Goal: Information Seeking & Learning: Learn about a topic

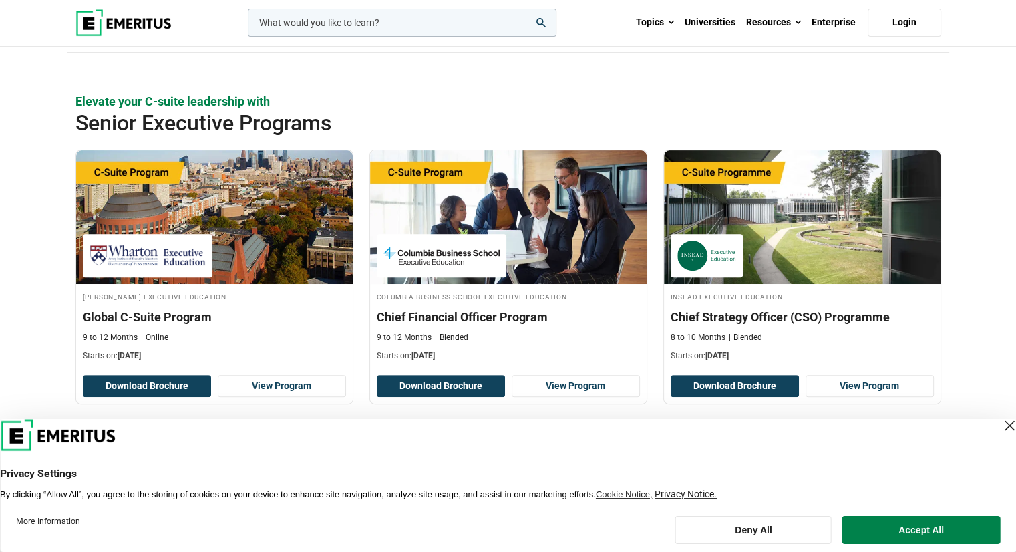
scroll to position [472, 0]
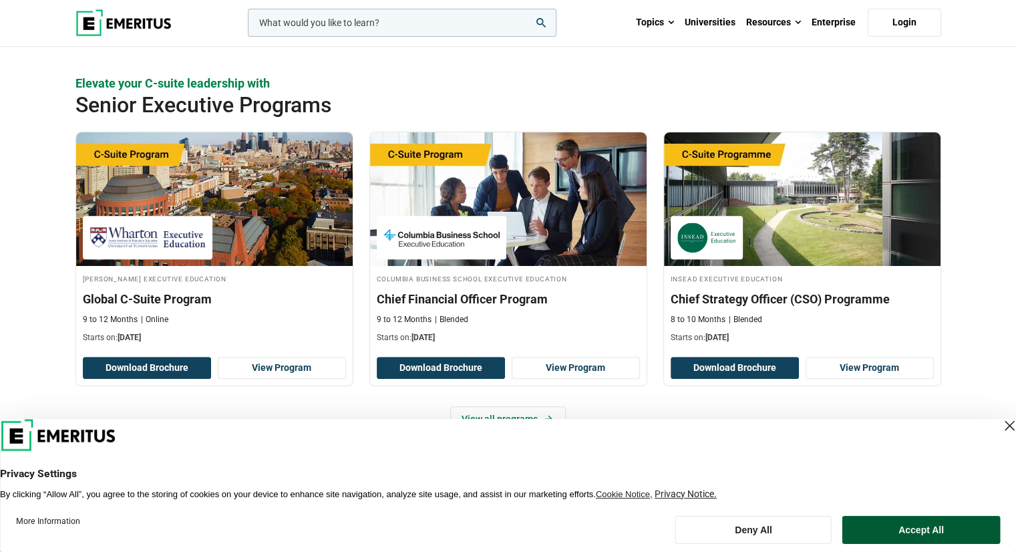
click at [930, 536] on button "Accept All" at bounding box center [922, 530] width 158 height 28
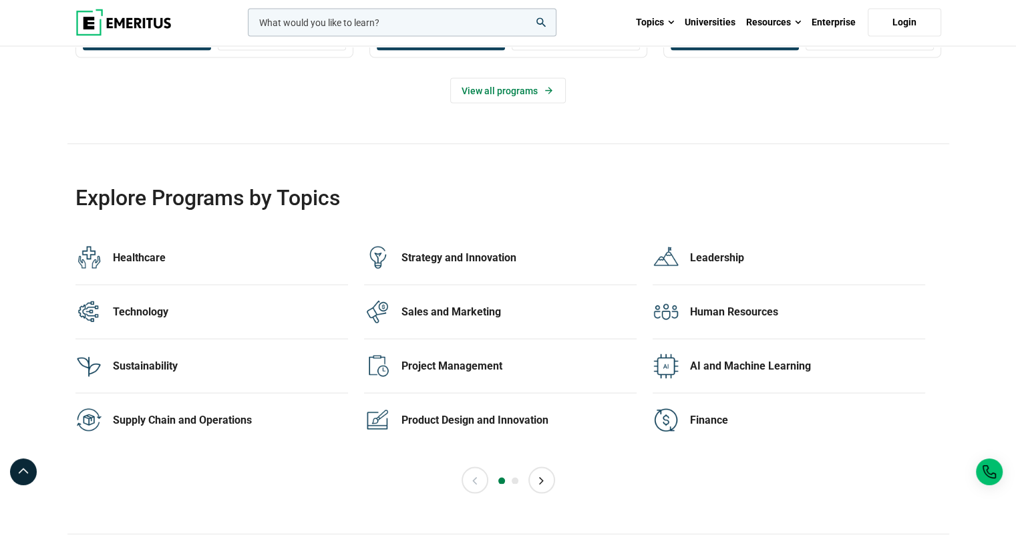
scroll to position [2589, 0]
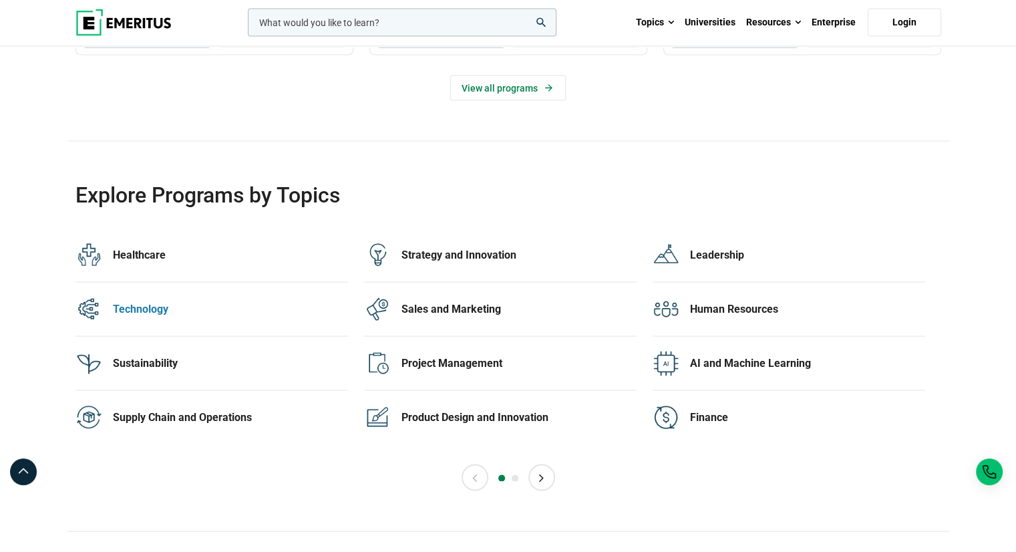
click at [149, 311] on div "Technology" at bounding box center [230, 309] width 235 height 15
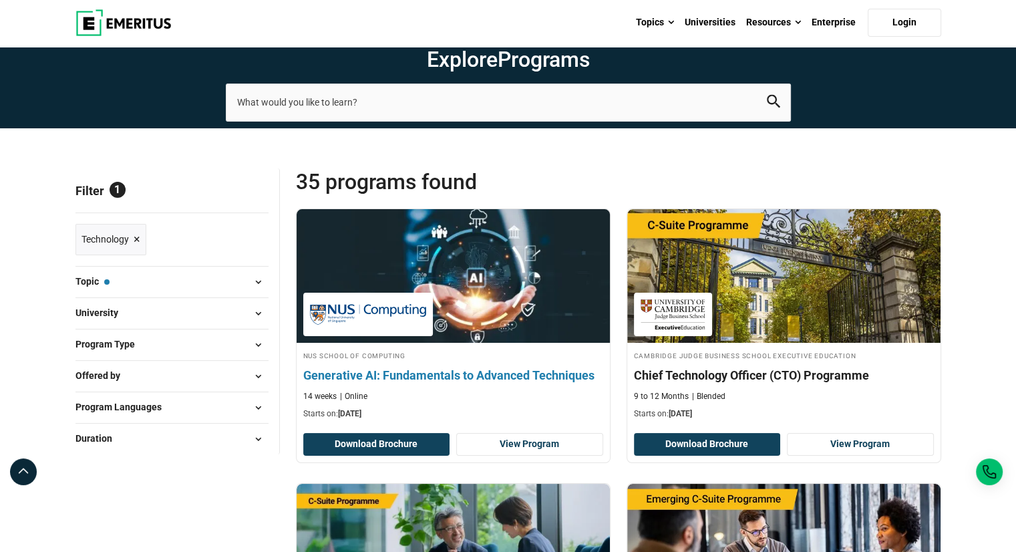
scroll to position [39, 0]
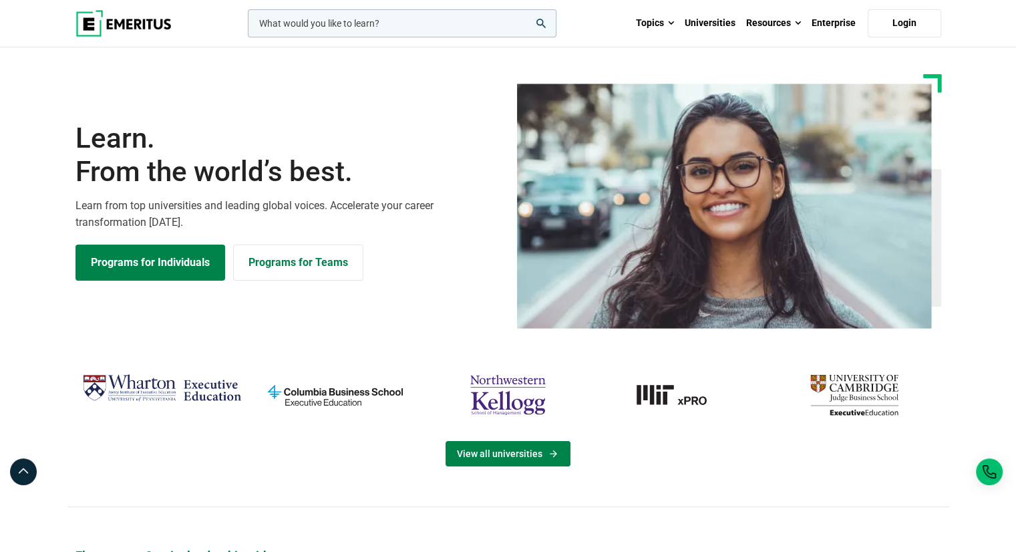
click at [482, 447] on link "View all universities" at bounding box center [508, 453] width 125 height 25
